Goal: Task Accomplishment & Management: Complete application form

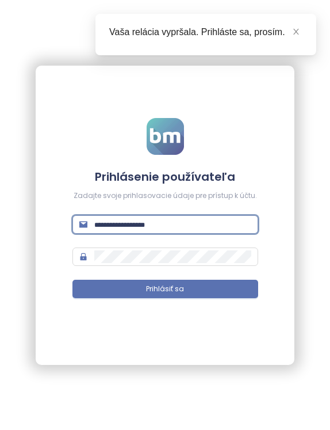
type input "**********"
click at [165, 288] on button "Prihlásiť sa" at bounding box center [166, 289] width 186 height 18
